Goal: Task Accomplishment & Management: Manage account settings

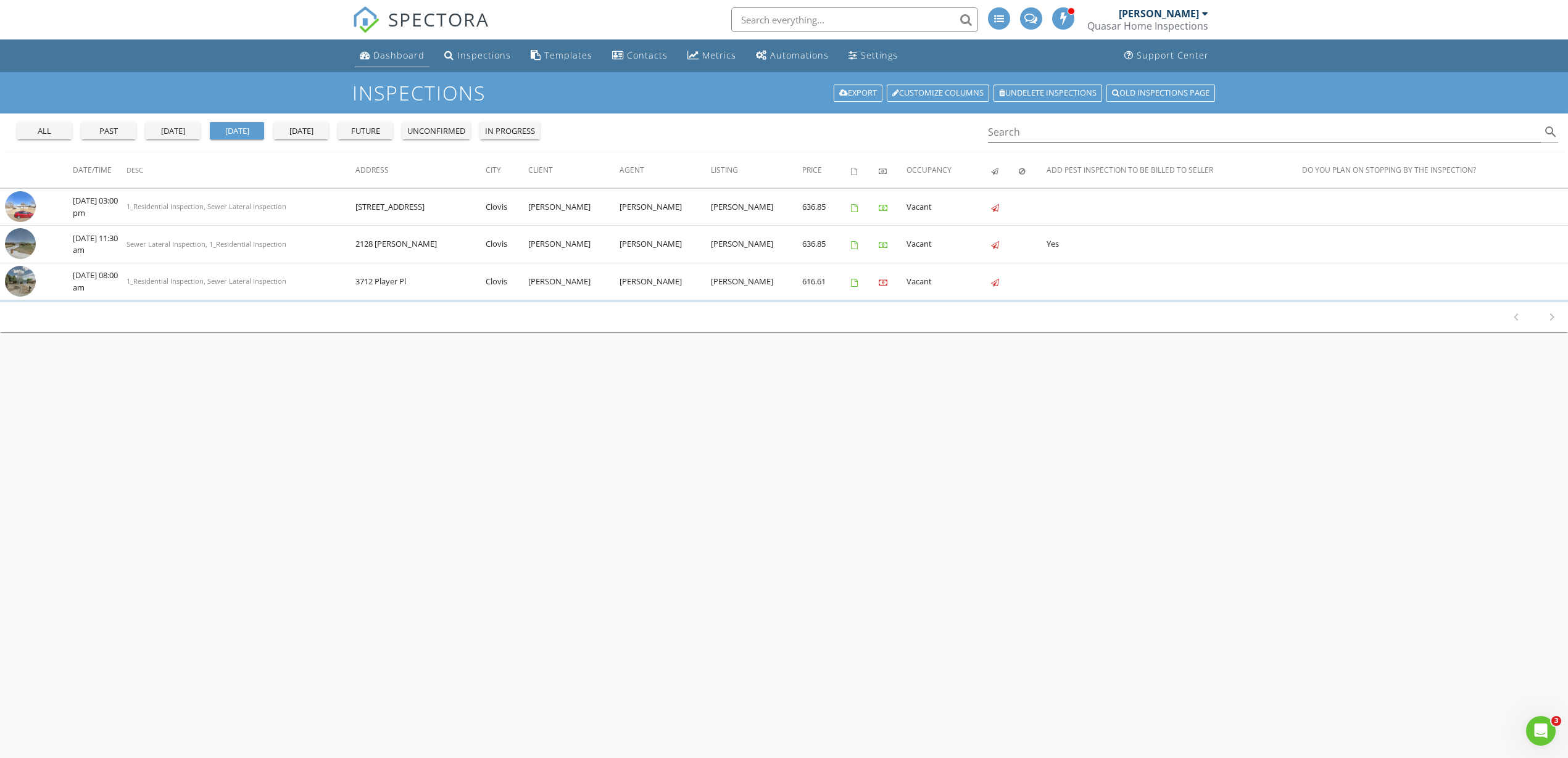
click at [391, 53] on div "Dashboard" at bounding box center [398, 55] width 51 height 12
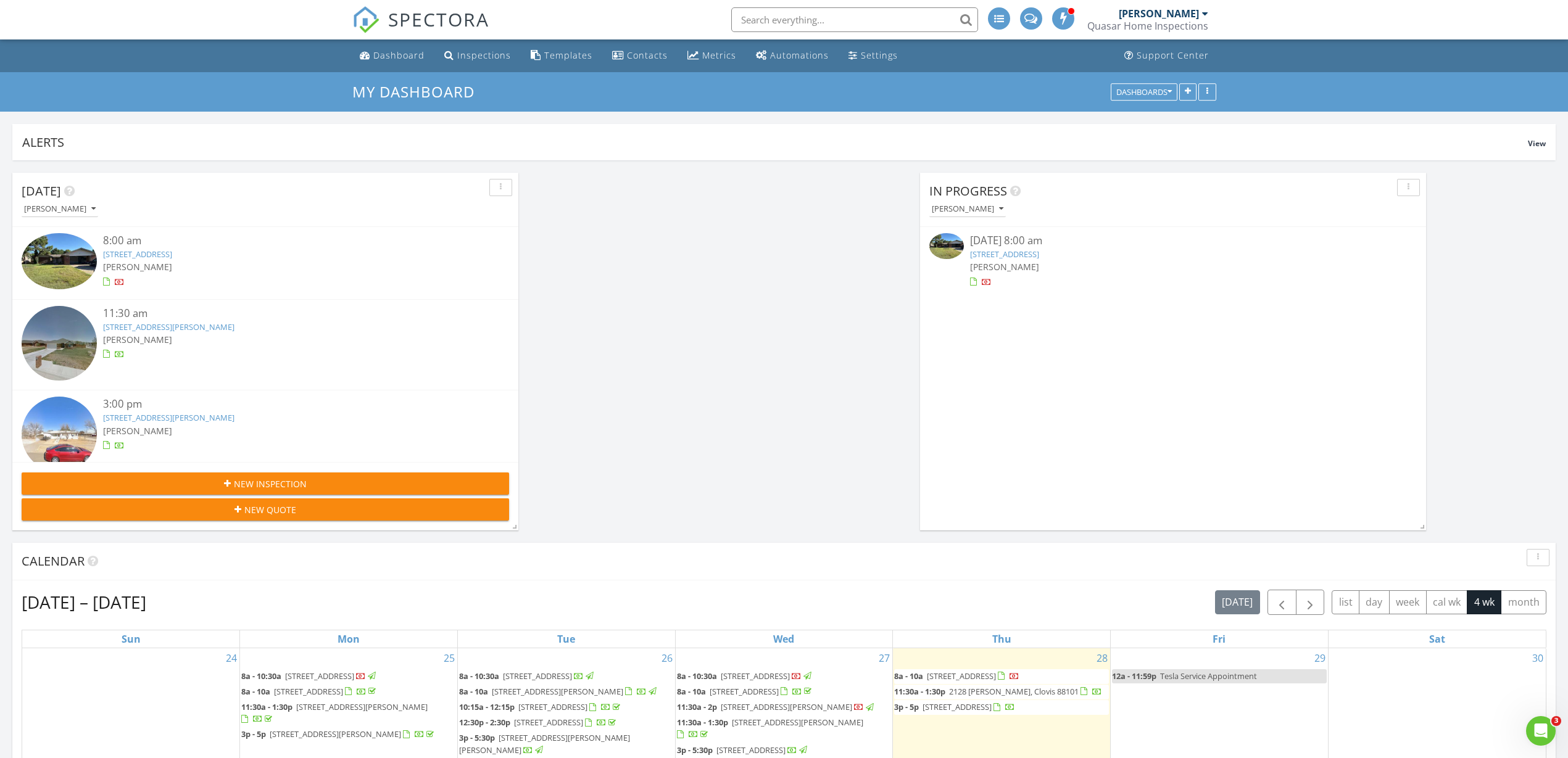
click at [951, 245] on img at bounding box center [946, 246] width 34 height 26
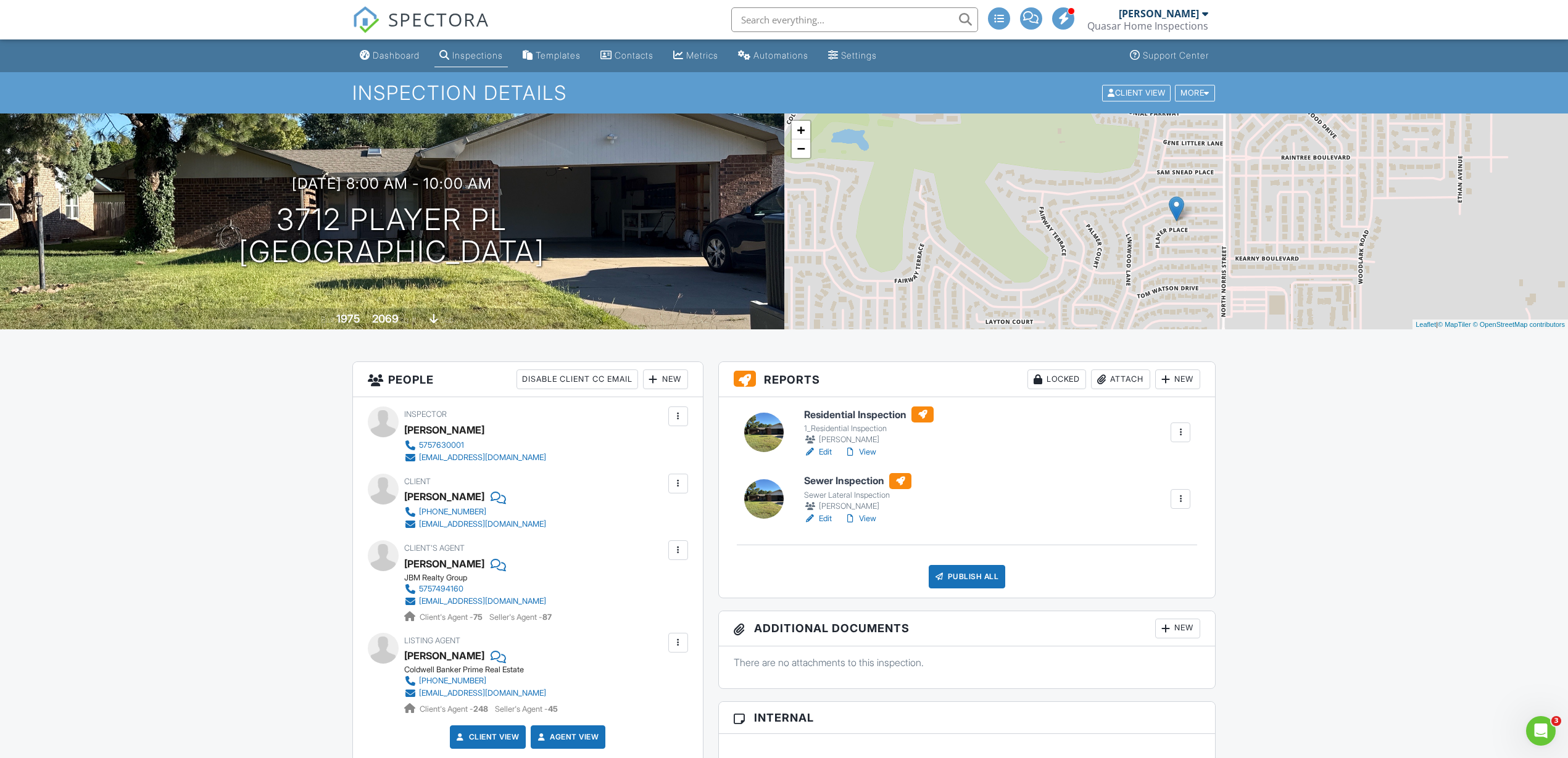
click at [1181, 494] on div at bounding box center [1180, 499] width 13 height 13
click at [1116, 623] on div "Delete" at bounding box center [1127, 619] width 26 height 13
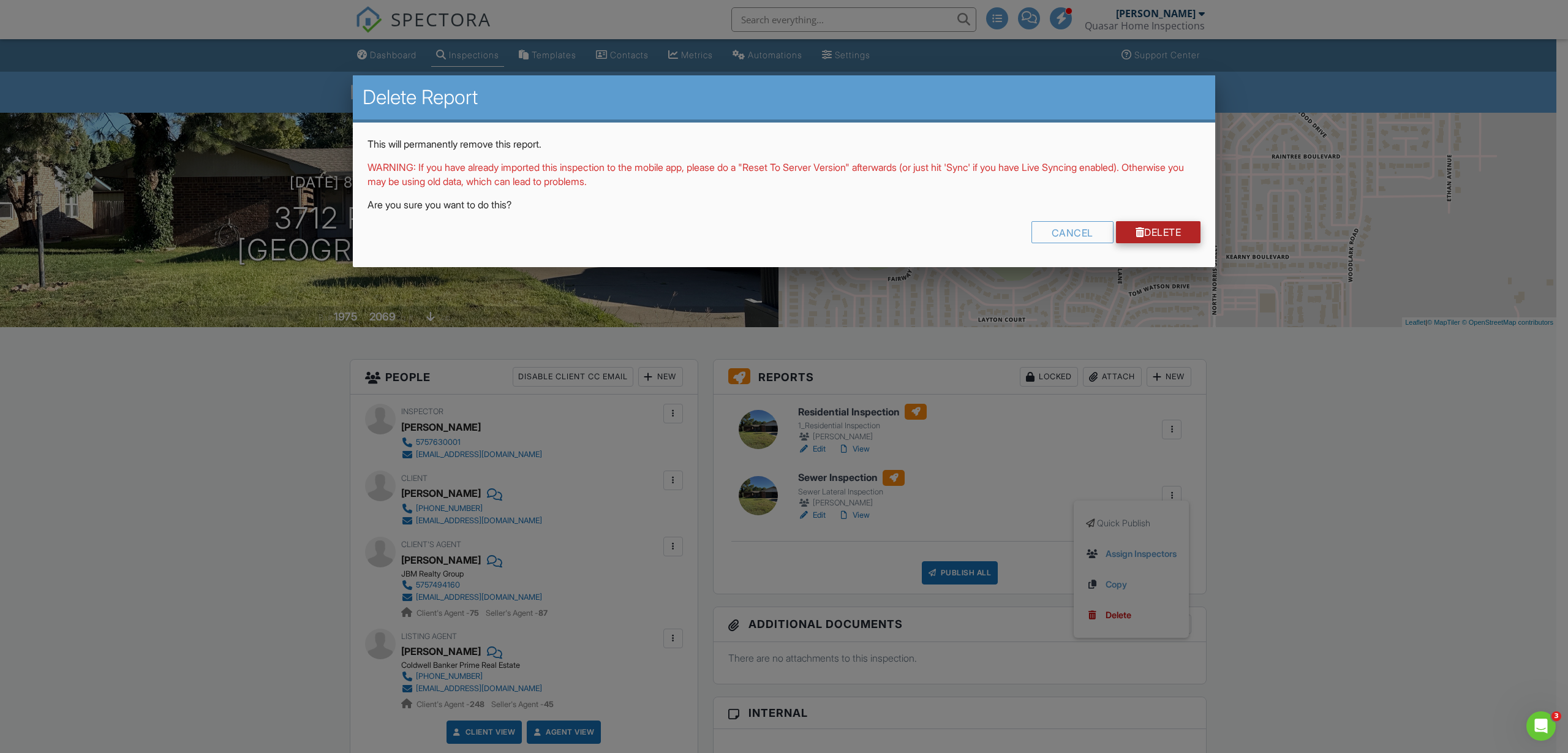
click at [1172, 232] on link "Delete" at bounding box center [1158, 232] width 85 height 22
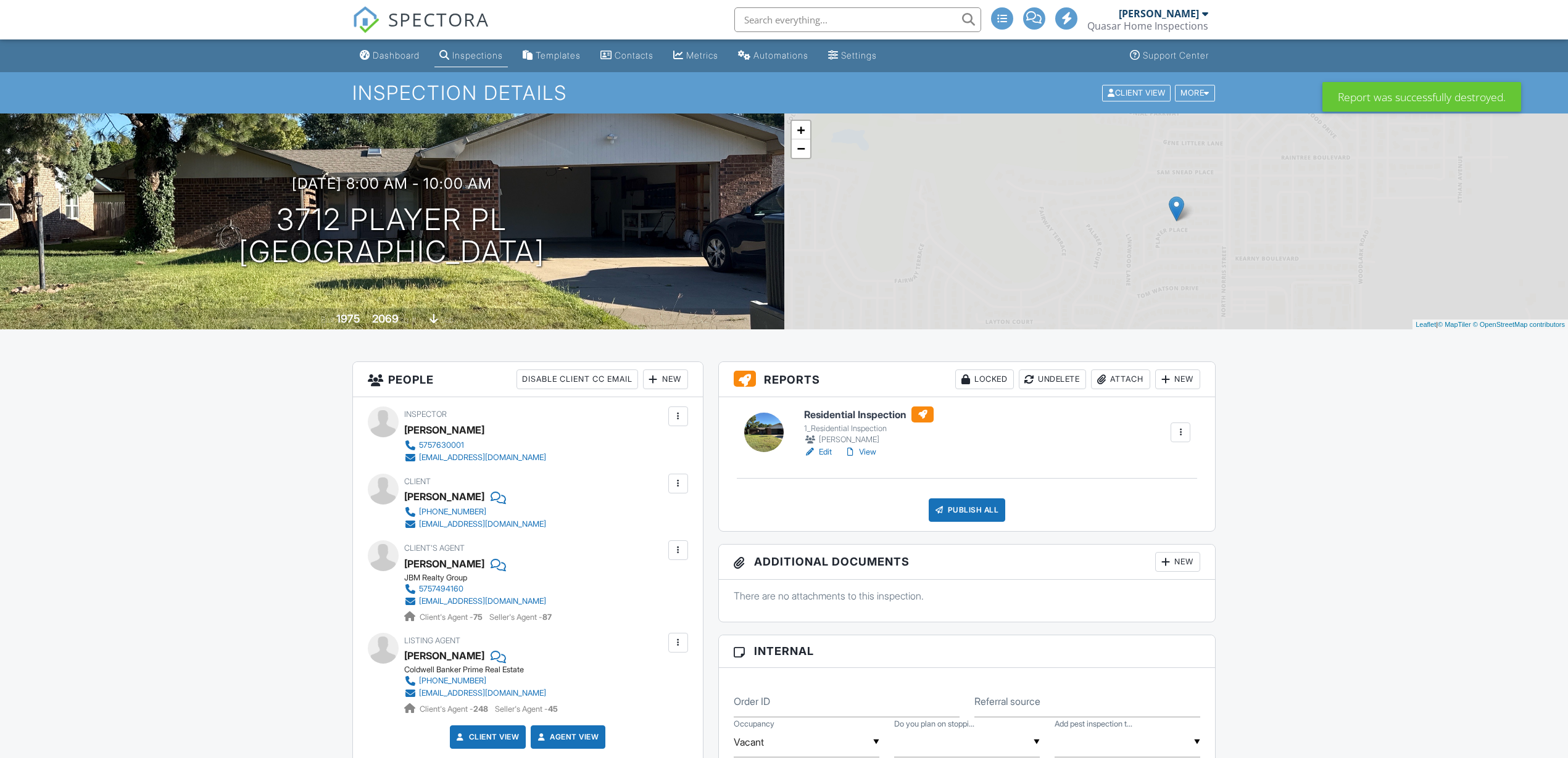
click at [871, 445] on div "[PERSON_NAME]" at bounding box center [869, 439] width 130 height 13
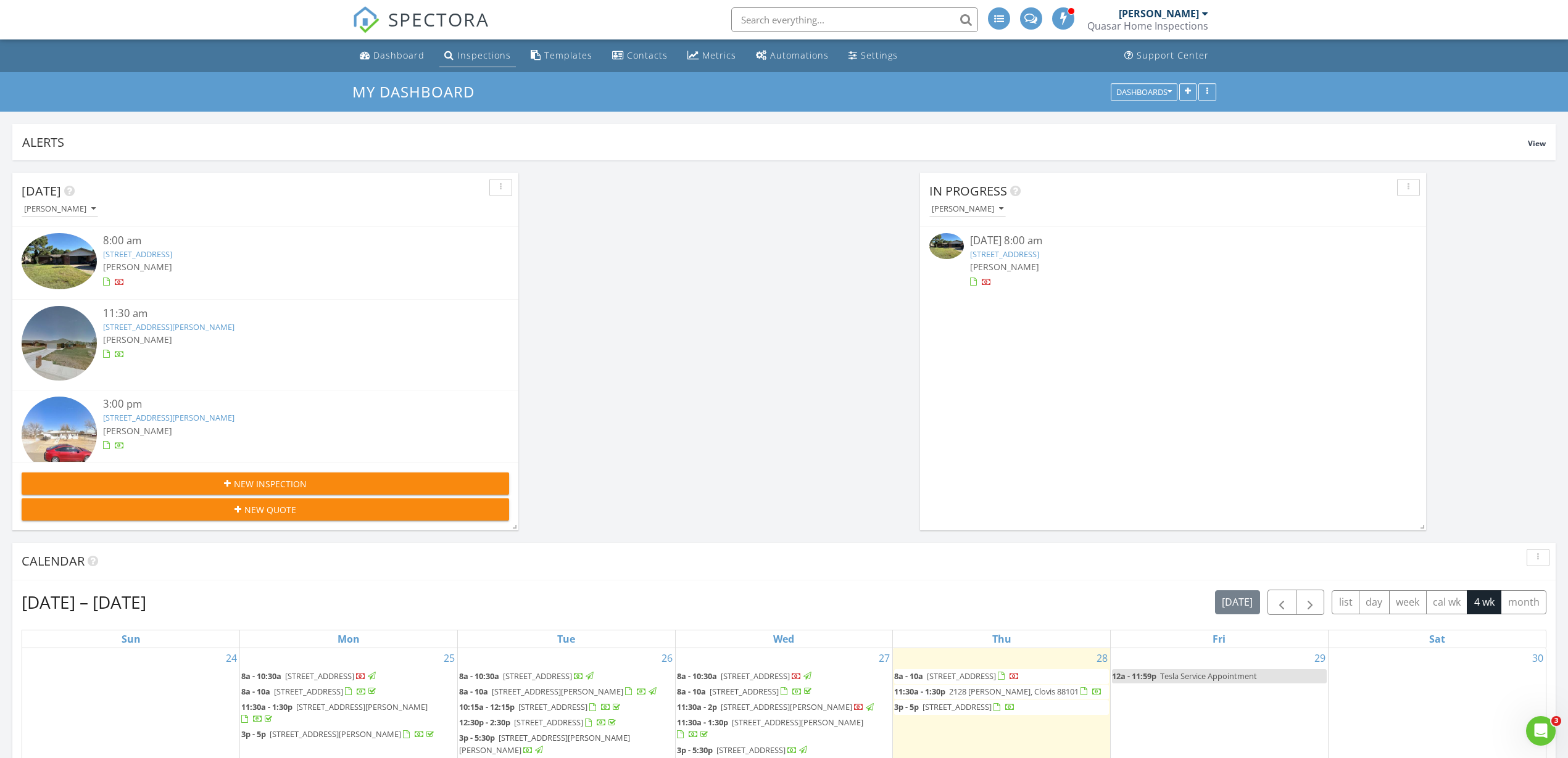
click at [469, 53] on div "Inspections" at bounding box center [484, 55] width 54 height 12
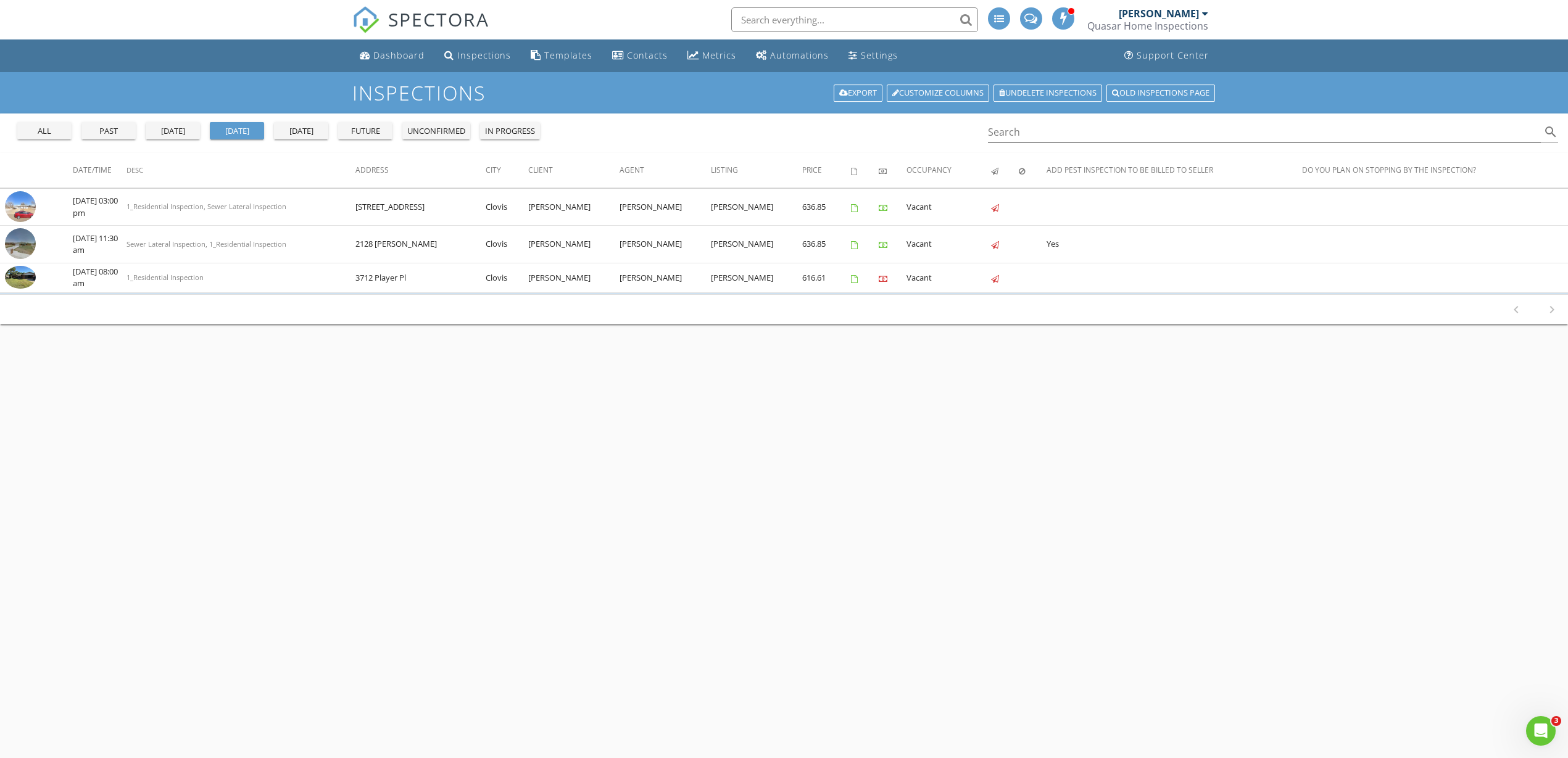
click at [121, 131] on div "past" at bounding box center [108, 131] width 44 height 13
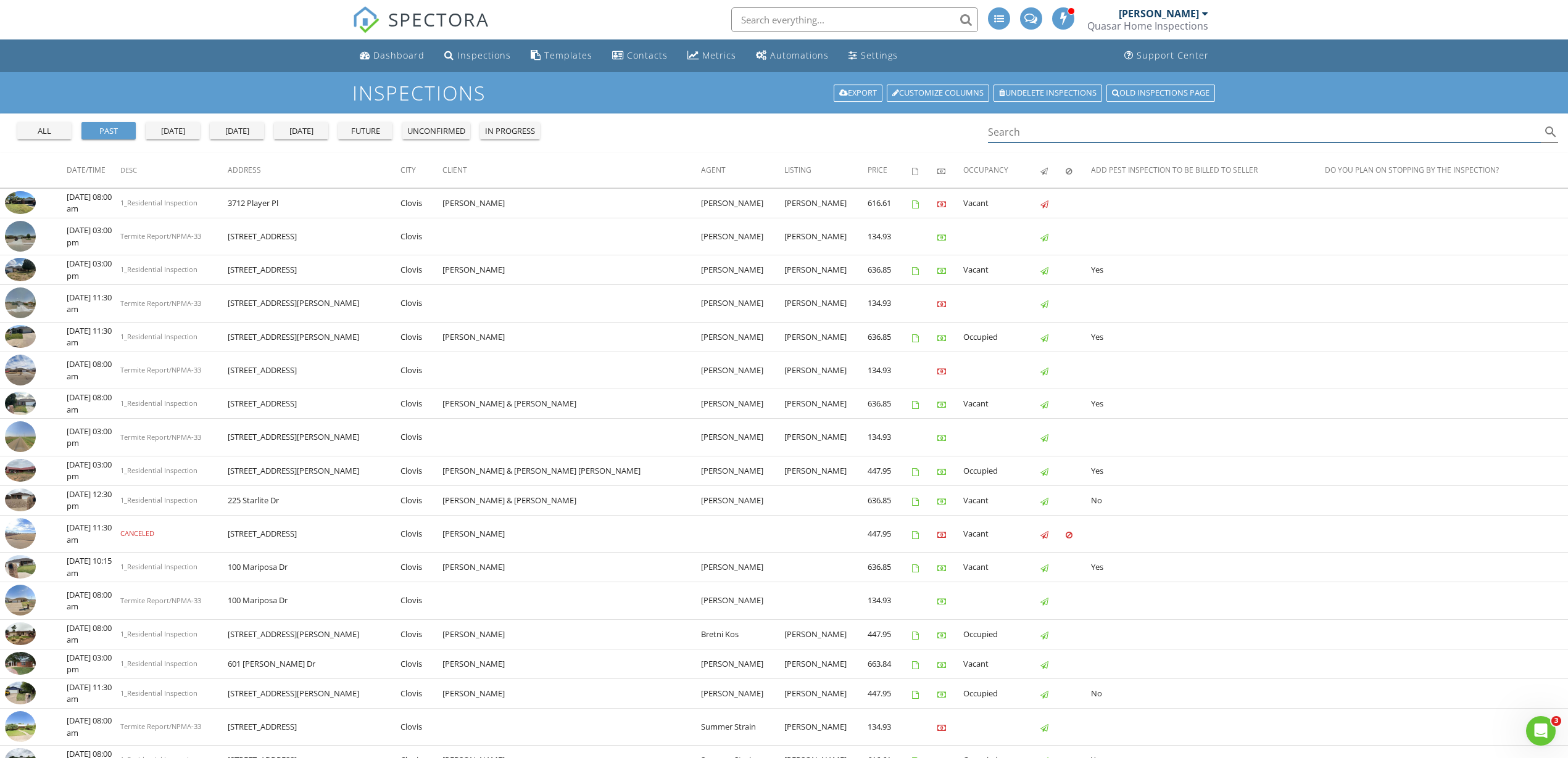
click at [1046, 135] on input "Search" at bounding box center [1264, 132] width 553 height 20
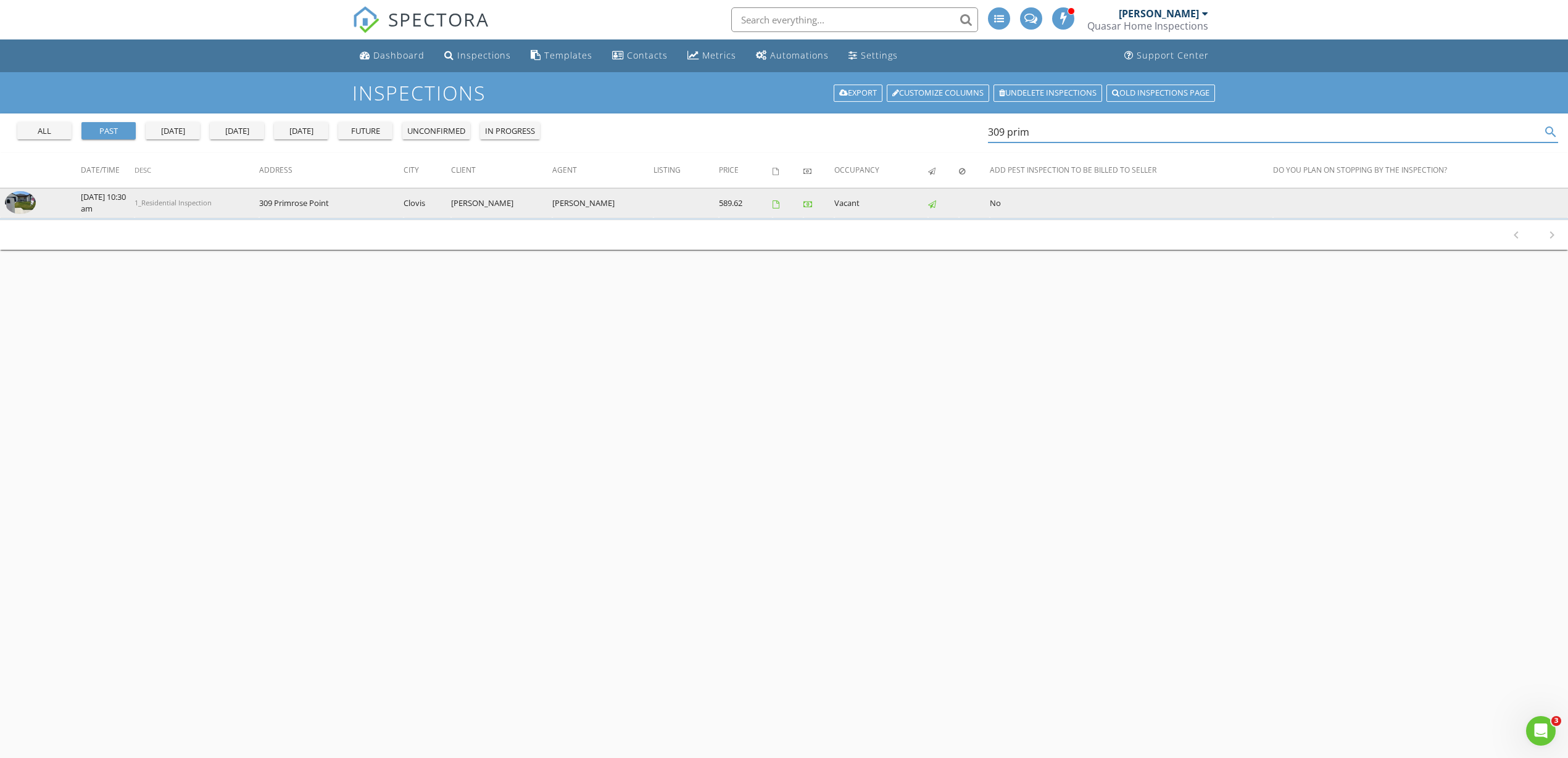
type input "309 prim"
click at [21, 203] on img at bounding box center [20, 203] width 31 height 23
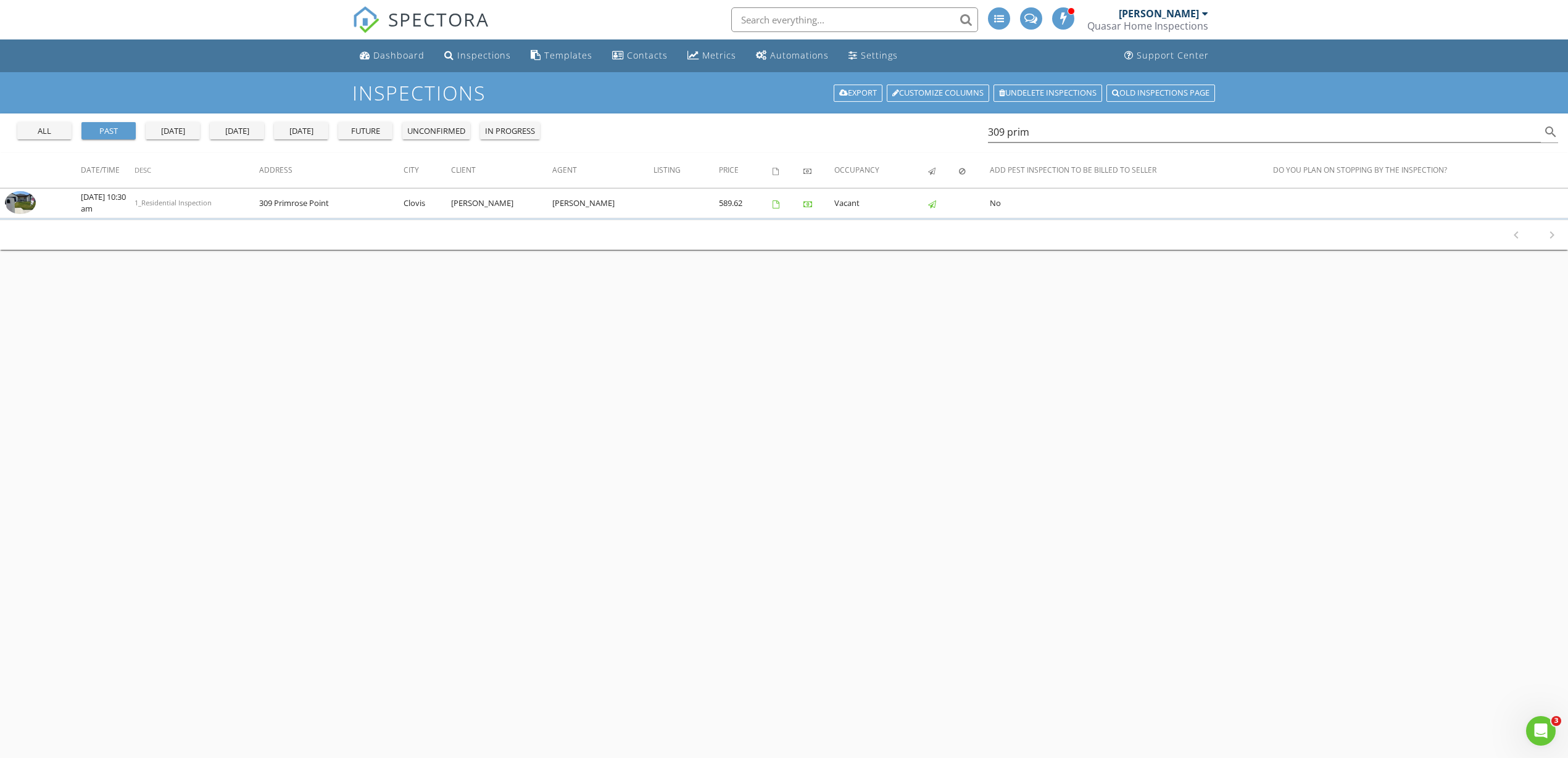
drag, startPoint x: 1061, startPoint y: 127, endPoint x: 922, endPoint y: 132, distance: 139.1
click at [922, 132] on div "all past yesterday today tomorrow future unconfirmed in progress 309 prim search" at bounding box center [784, 133] width 1568 height 39
drag, startPoint x: 1002, startPoint y: 129, endPoint x: 904, endPoint y: 129, distance: 98.0
click at [904, 129] on div "all past yesterday today tomorrow future unconfirmed in progress 309 prim search" at bounding box center [784, 133] width 1568 height 39
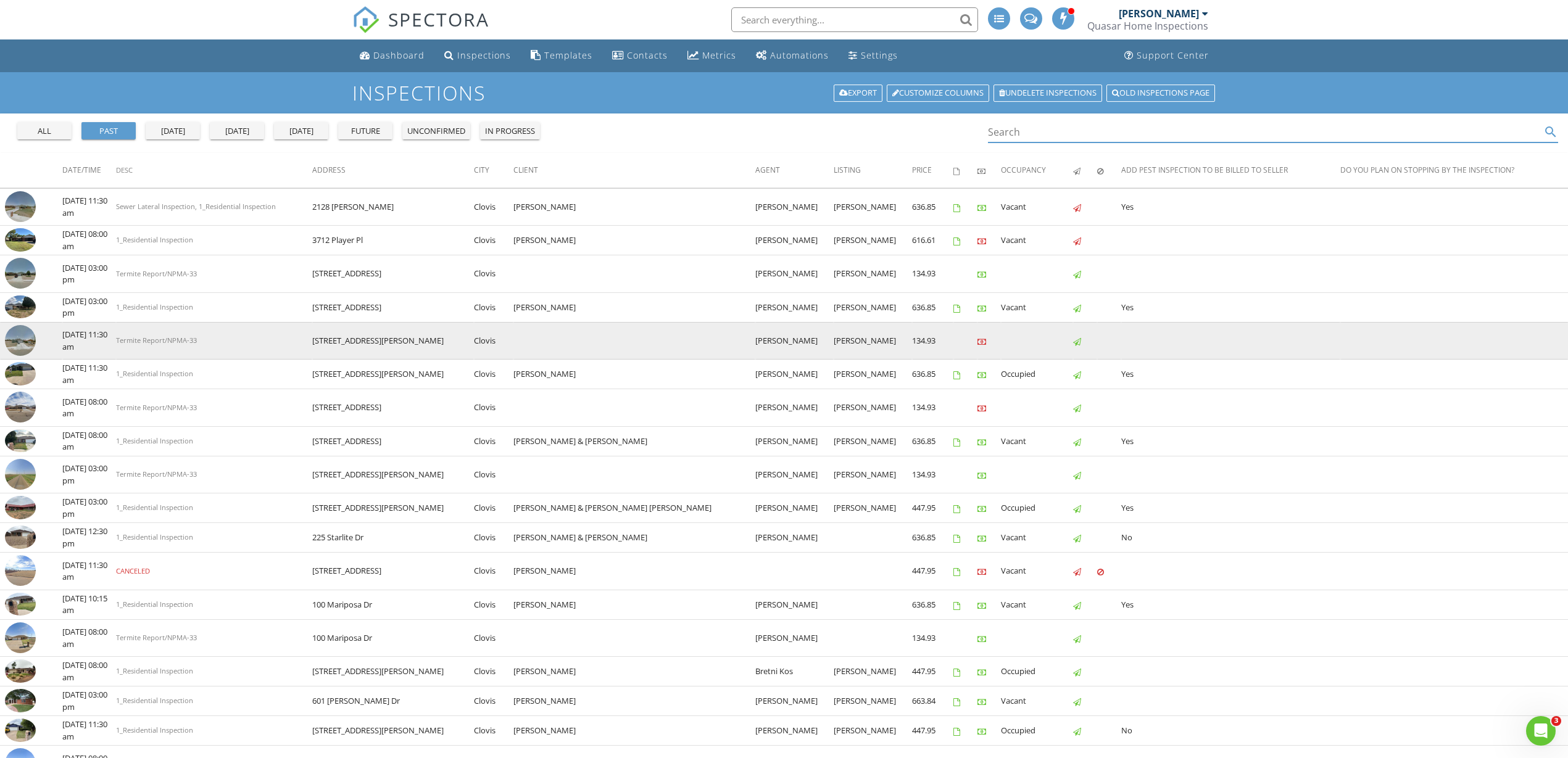
click at [27, 344] on img at bounding box center [20, 341] width 31 height 31
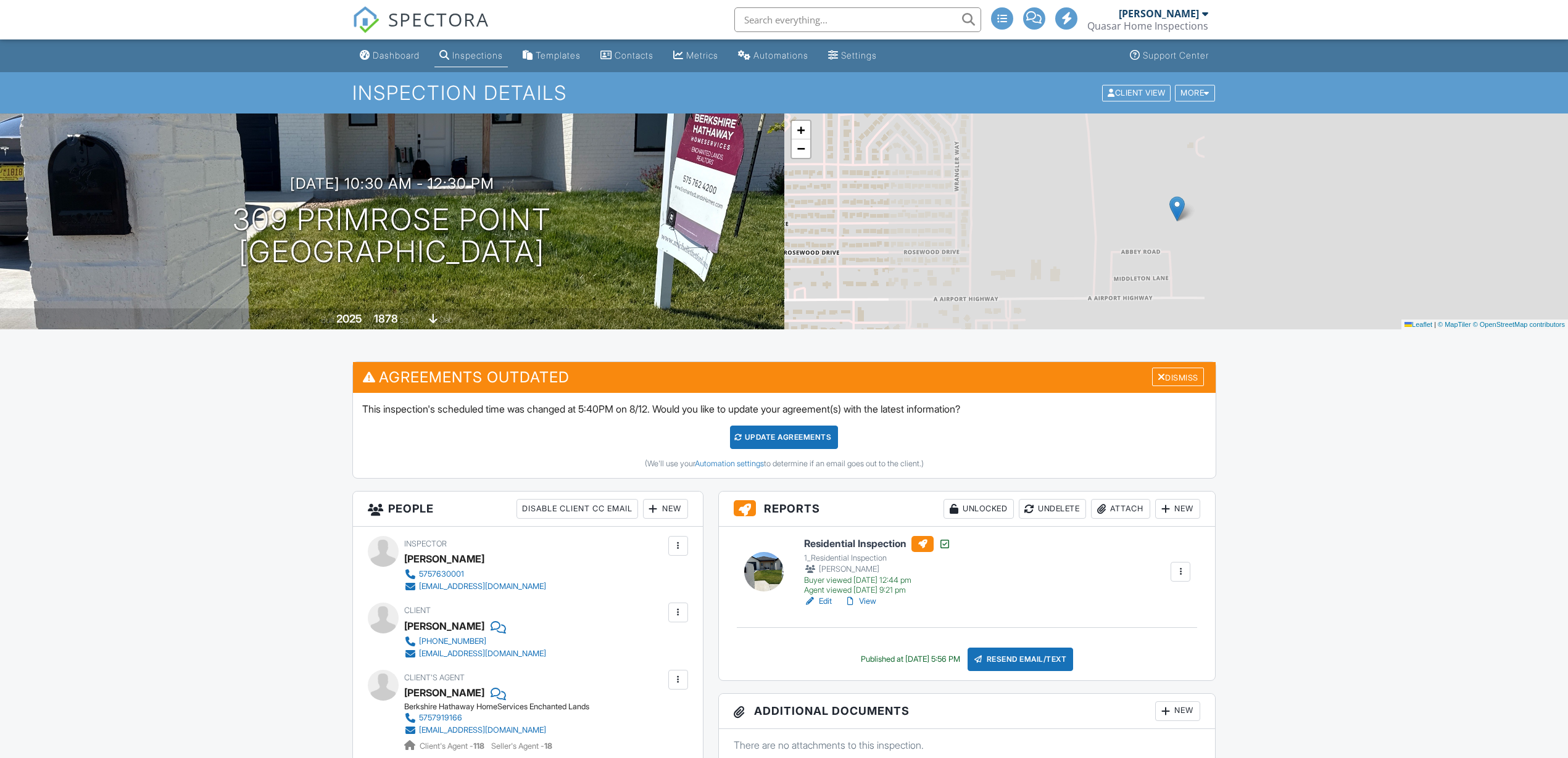
click at [871, 599] on link "View" at bounding box center [861, 601] width 32 height 13
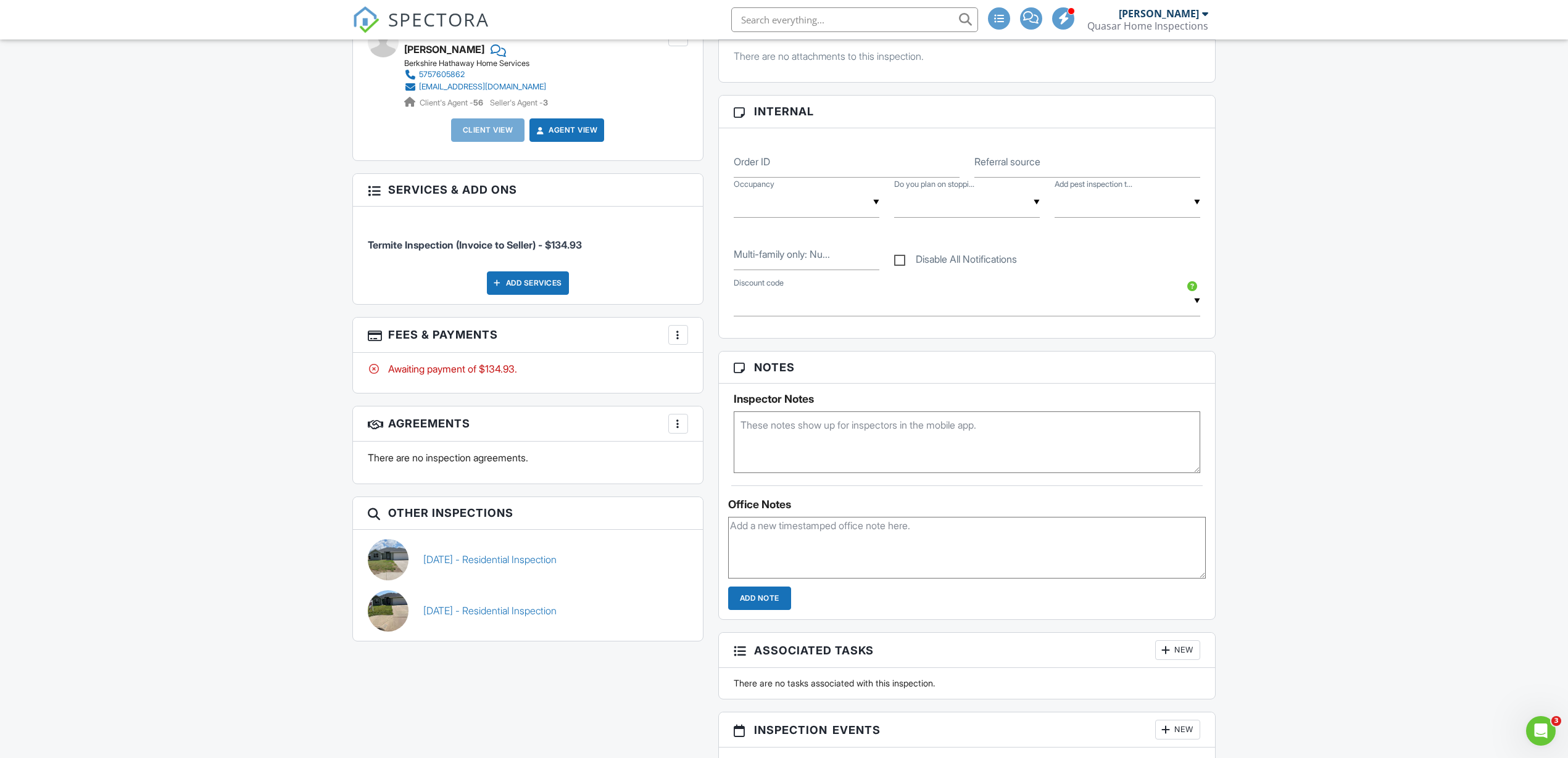
click at [681, 335] on div at bounding box center [678, 335] width 13 height 13
click at [719, 466] on div "Paid In Full" at bounding box center [740, 465] width 119 height 15
